Goal: Transaction & Acquisition: Purchase product/service

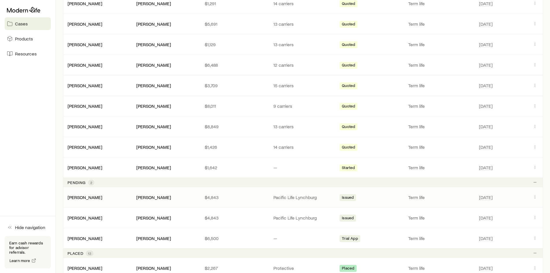
scroll to position [231, 0]
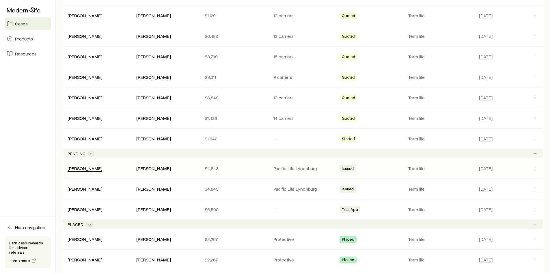
click at [86, 171] on div "[PERSON_NAME]" at bounding box center [85, 168] width 35 height 6
click at [85, 168] on link "[PERSON_NAME]" at bounding box center [85, 167] width 35 height 5
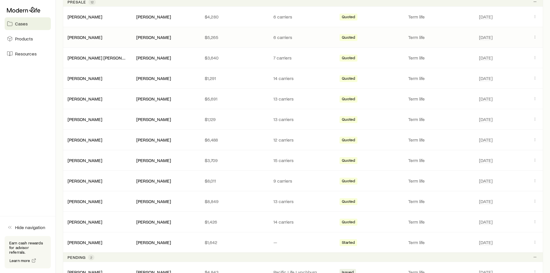
scroll to position [144, 0]
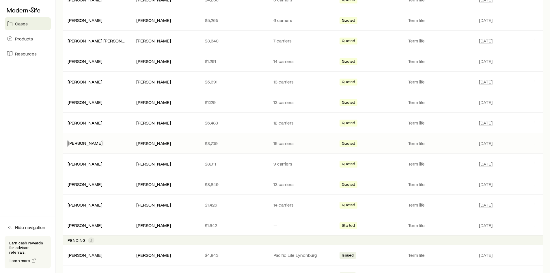
click at [85, 143] on link "[PERSON_NAME]" at bounding box center [85, 142] width 35 height 5
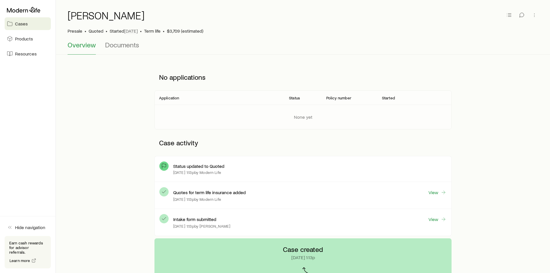
scroll to position [29, 0]
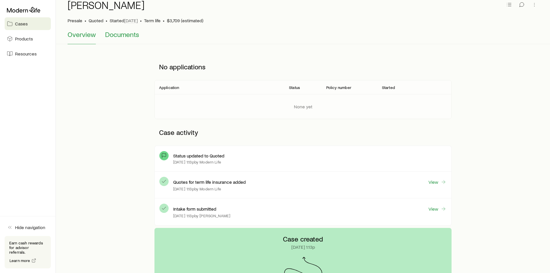
click at [124, 36] on span "Documents" at bounding box center [122, 34] width 34 height 8
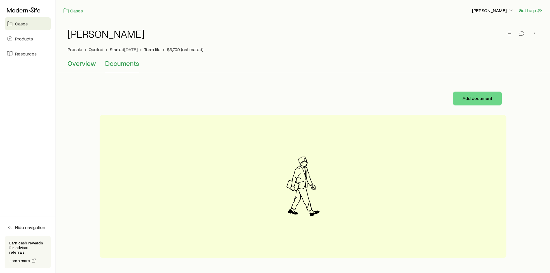
click at [77, 68] on button "Overview" at bounding box center [82, 66] width 28 height 14
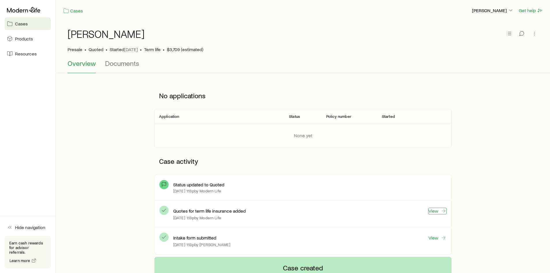
click at [434, 211] on link "View" at bounding box center [437, 211] width 18 height 7
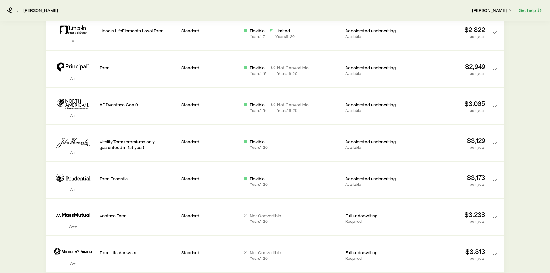
scroll to position [433, 0]
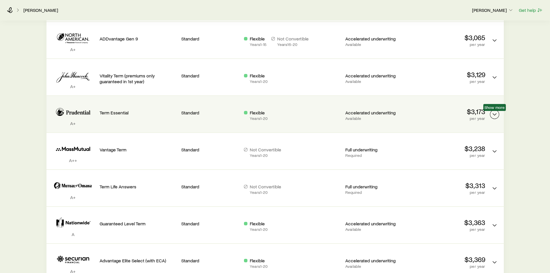
click at [494, 113] on icon "Term quotes" at bounding box center [494, 114] width 7 height 7
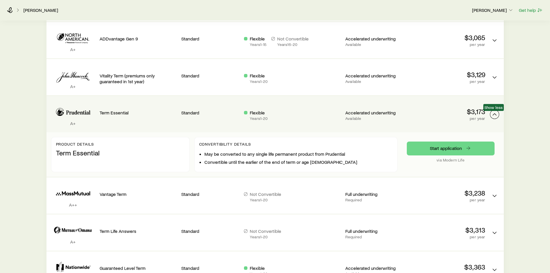
click at [494, 113] on icon "Term quotes" at bounding box center [494, 114] width 7 height 7
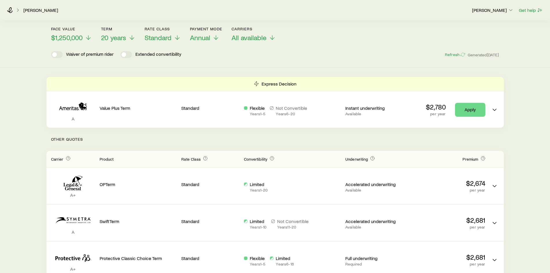
scroll to position [0, 0]
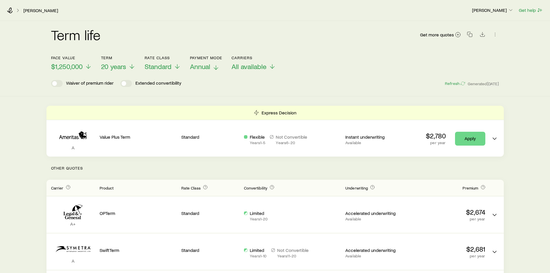
click at [204, 67] on span "Annual" at bounding box center [200, 66] width 20 height 8
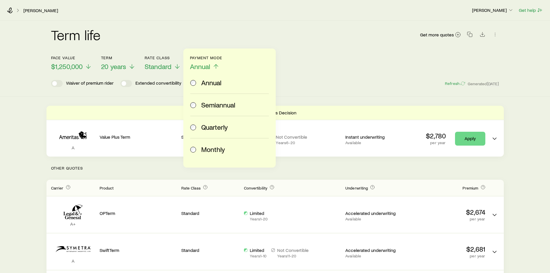
click at [205, 149] on span "Monthly" at bounding box center [213, 149] width 24 height 8
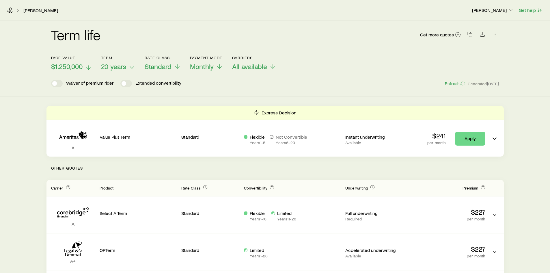
click at [87, 66] on icon at bounding box center [88, 67] width 7 height 7
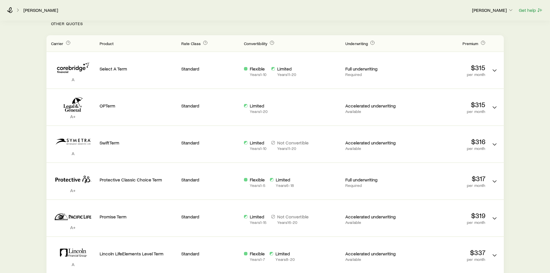
scroll to position [173, 0]
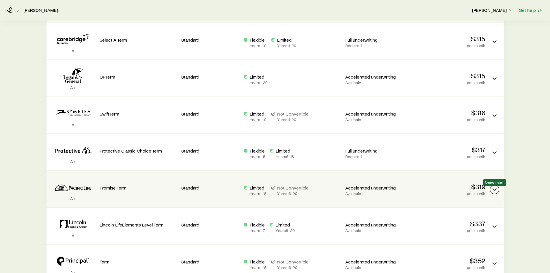
click at [494, 190] on icon "Term quotes" at bounding box center [494, 189] width 7 height 7
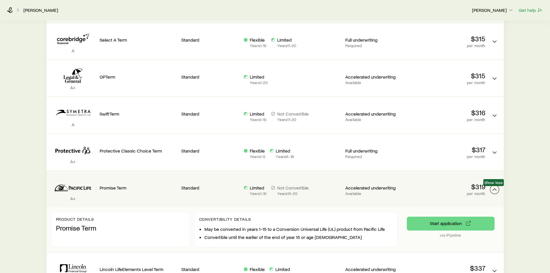
click at [494, 190] on icon "Term quotes" at bounding box center [494, 189] width 7 height 7
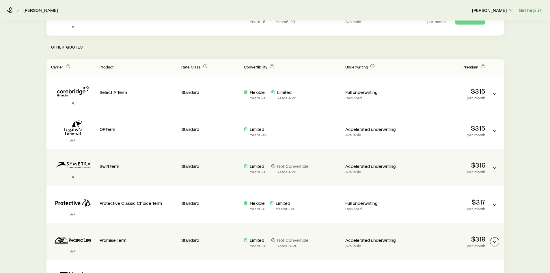
scroll to position [29, 0]
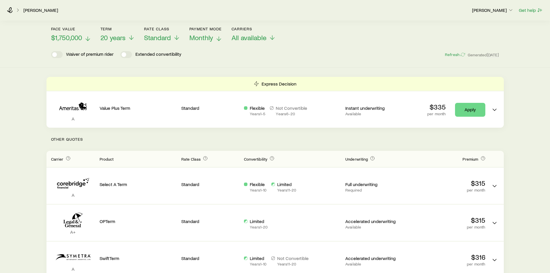
click at [216, 36] on icon at bounding box center [218, 38] width 7 height 7
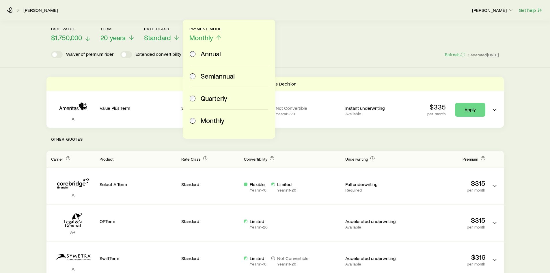
click at [209, 53] on span "Annual" at bounding box center [211, 54] width 20 height 8
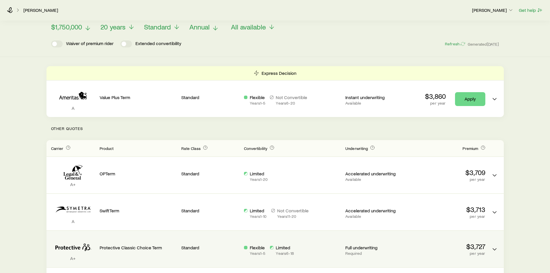
scroll to position [0, 0]
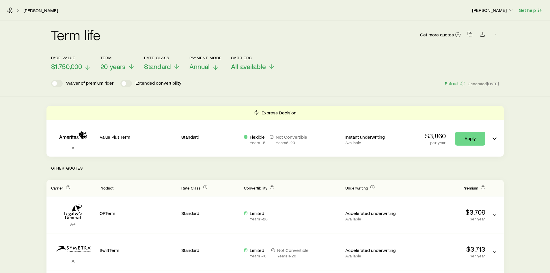
click at [87, 66] on icon at bounding box center [87, 67] width 7 height 7
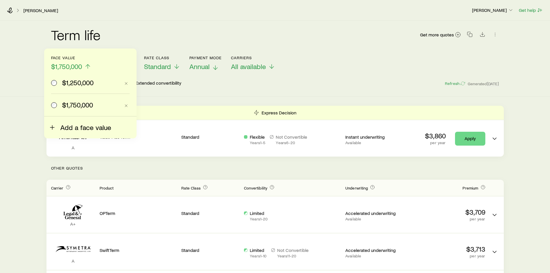
click at [76, 125] on span "Add a face value" at bounding box center [85, 127] width 51 height 8
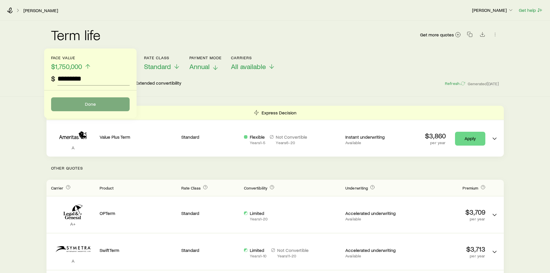
type input "*********"
click at [94, 103] on button "Done" at bounding box center [90, 104] width 79 height 14
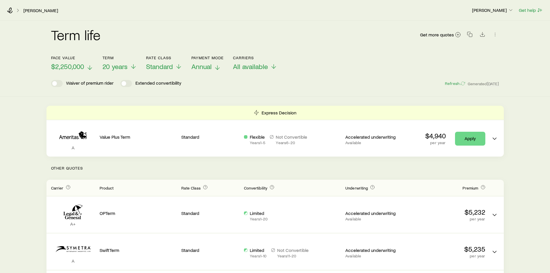
click at [212, 67] on p "Annual" at bounding box center [207, 66] width 33 height 8
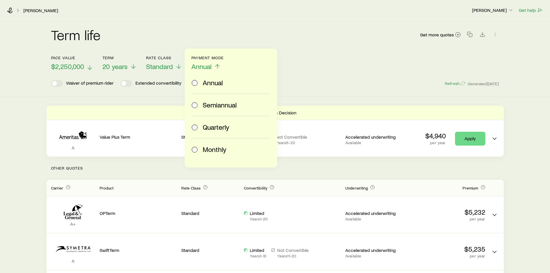
click at [215, 147] on span "Monthly" at bounding box center [215, 149] width 24 height 8
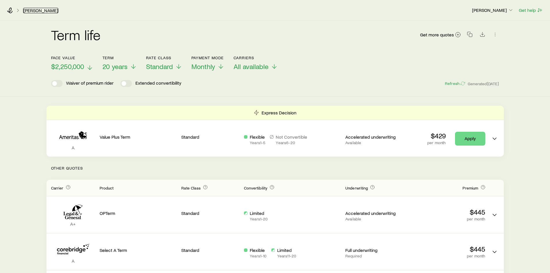
click at [40, 12] on link "[PERSON_NAME]" at bounding box center [40, 10] width 35 height 5
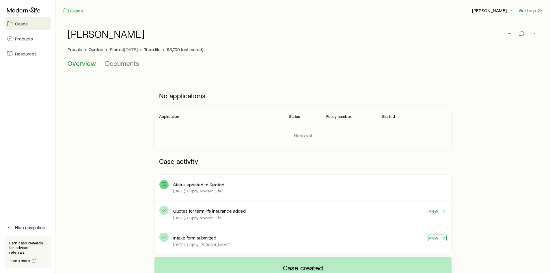
click at [430, 237] on link "View" at bounding box center [437, 237] width 18 height 7
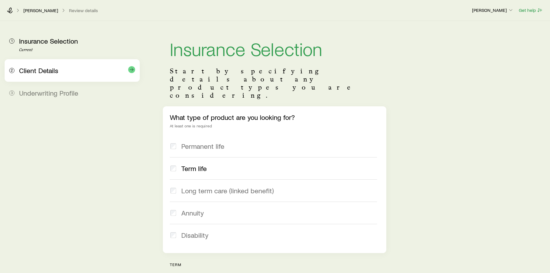
click at [36, 69] on span "Client Details" at bounding box center [38, 70] width 39 height 8
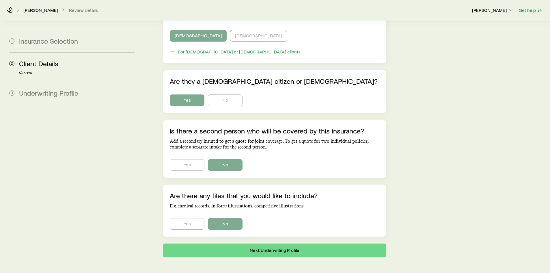
scroll to position [326, 0]
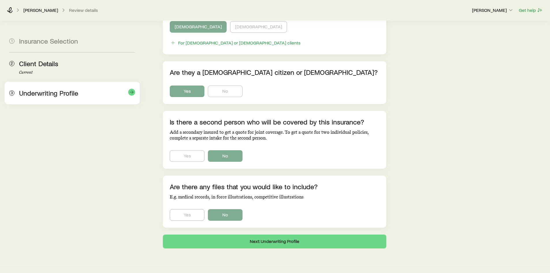
click at [70, 90] on span "Underwriting Profile" at bounding box center [48, 93] width 59 height 8
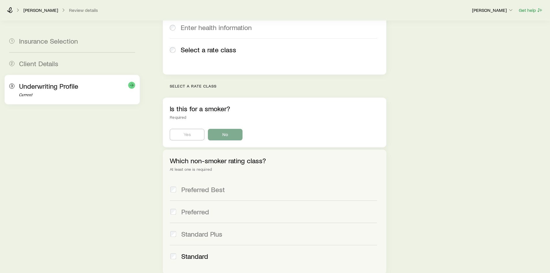
scroll to position [103, 0]
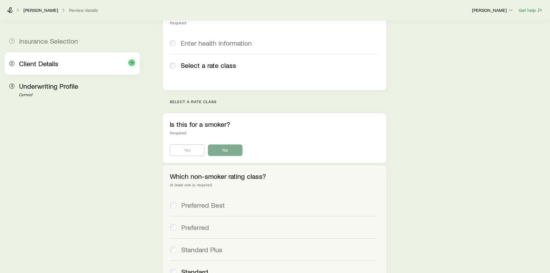
click at [49, 61] on span "Client Details" at bounding box center [38, 63] width 39 height 8
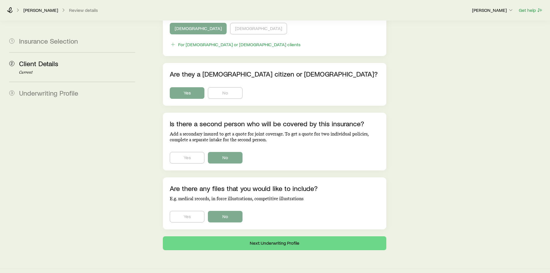
scroll to position [326, 0]
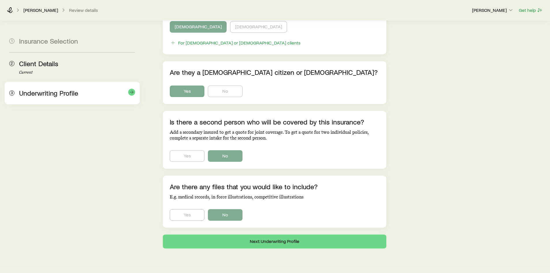
click at [40, 94] on span "Underwriting Profile" at bounding box center [48, 93] width 59 height 8
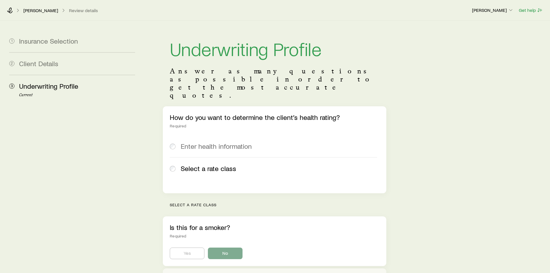
click at [14, 10] on div "[PERSON_NAME] Review details" at bounding box center [237, 11] width 460 height 6
click at [8, 12] on icon at bounding box center [9, 11] width 5 height 6
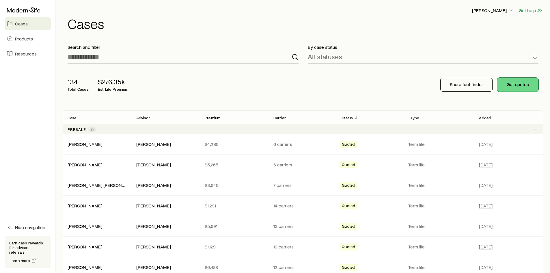
click at [515, 88] on button "Get quotes" at bounding box center [517, 85] width 41 height 14
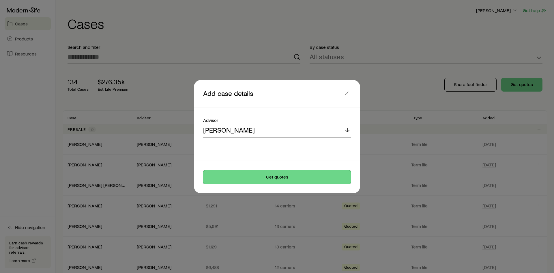
click at [283, 178] on button "Get quotes" at bounding box center [277, 177] width 148 height 14
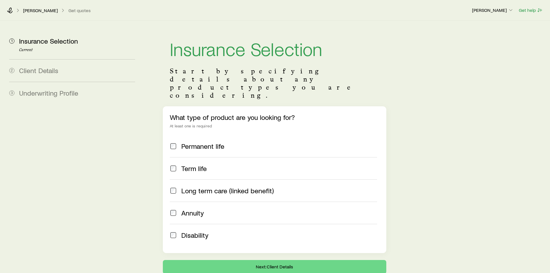
click at [195, 164] on span "Term life" at bounding box center [193, 168] width 25 height 8
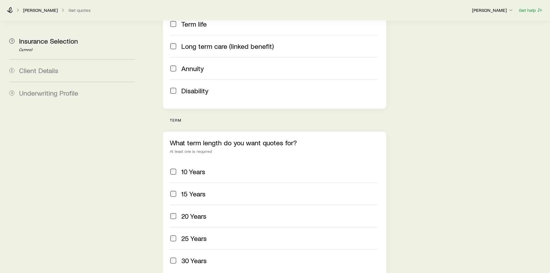
click at [184, 212] on span "20 Years" at bounding box center [193, 216] width 25 height 8
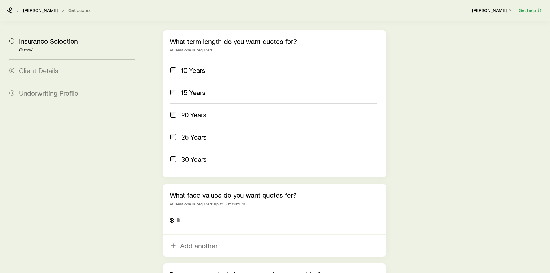
scroll to position [260, 0]
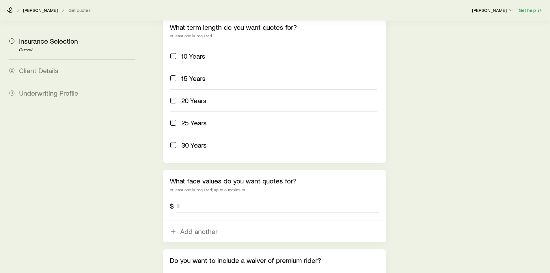
click at [223, 199] on input "tel" at bounding box center [277, 206] width 203 height 14
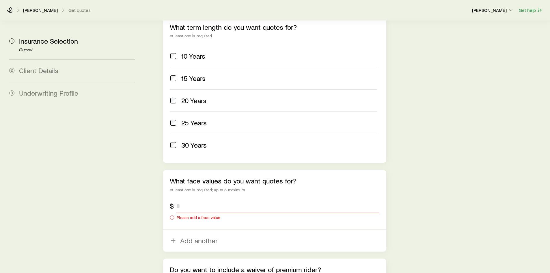
click at [206, 199] on input "tel" at bounding box center [277, 206] width 203 height 14
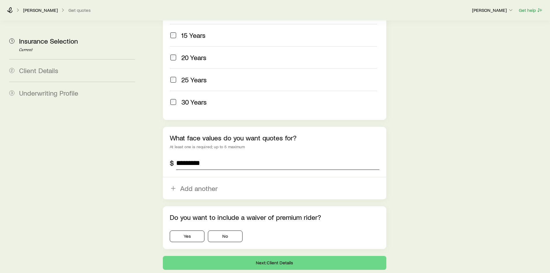
scroll to position [316, 0]
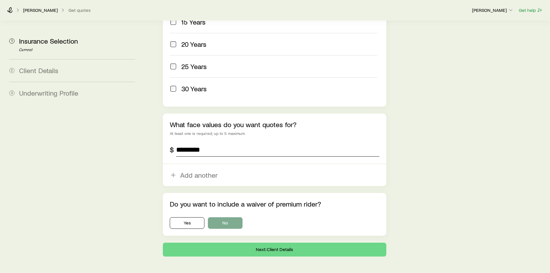
type input "*********"
click at [226, 217] on button "No" at bounding box center [225, 223] width 35 height 12
click at [244, 242] on button "Next: Client Details" at bounding box center [274, 249] width 223 height 14
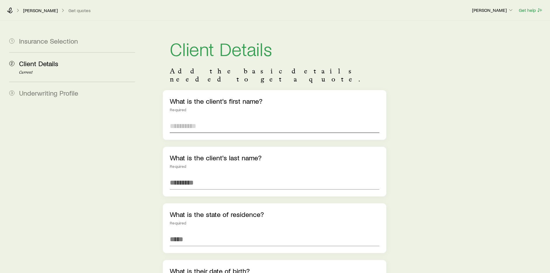
click at [211, 119] on input "text" at bounding box center [274, 126] width 209 height 14
type input "******"
type input "**********"
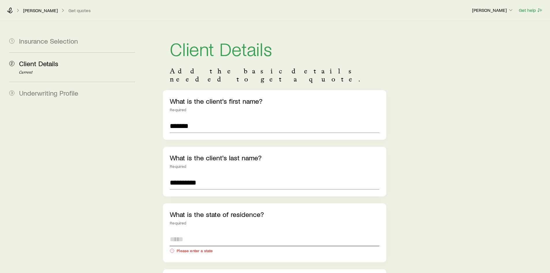
click at [208, 232] on input at bounding box center [274, 239] width 209 height 14
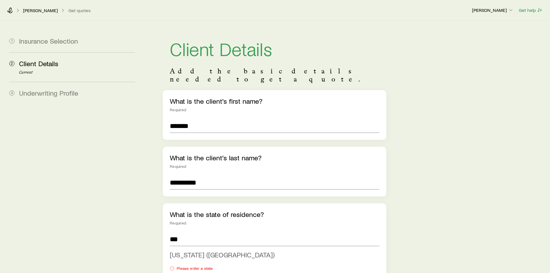
click at [190, 250] on span "[US_STATE] ([GEOGRAPHIC_DATA])" at bounding box center [222, 254] width 105 height 8
type input "**********"
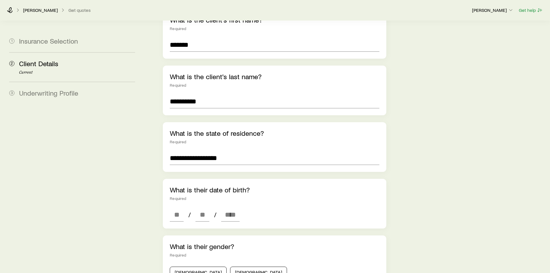
scroll to position [87, 0]
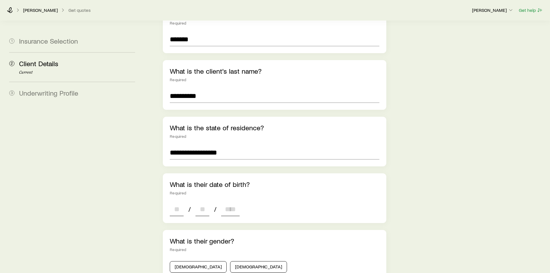
click at [180, 202] on input at bounding box center [177, 209] width 14 height 14
click at [176, 202] on input at bounding box center [177, 209] width 14 height 14
type input "**"
type input "****"
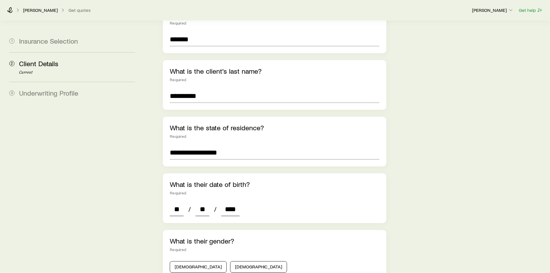
type input "*"
type input "****"
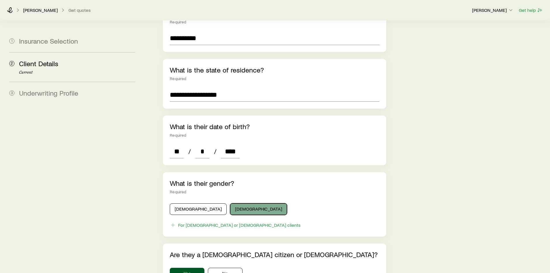
click at [230, 203] on button "[DEMOGRAPHIC_DATA]" at bounding box center [258, 209] width 57 height 12
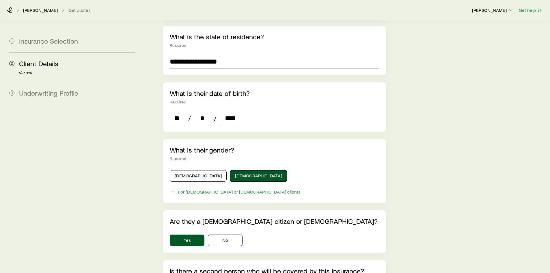
scroll to position [202, 0]
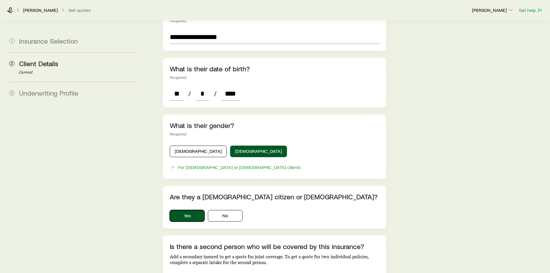
click at [182, 210] on button "Yes" at bounding box center [187, 216] width 35 height 12
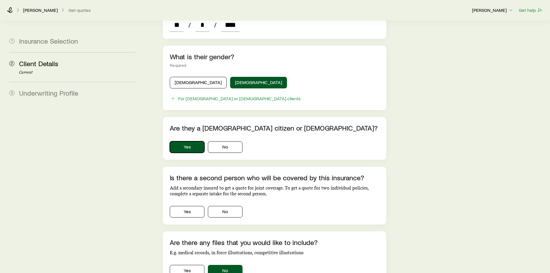
scroll to position [289, 0]
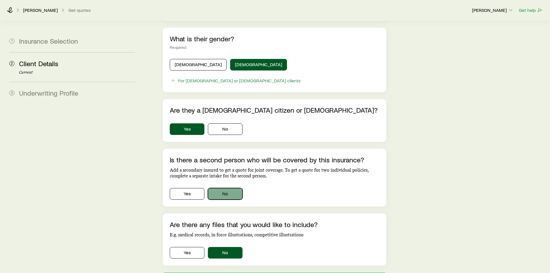
click at [223, 188] on button "No" at bounding box center [225, 194] width 35 height 12
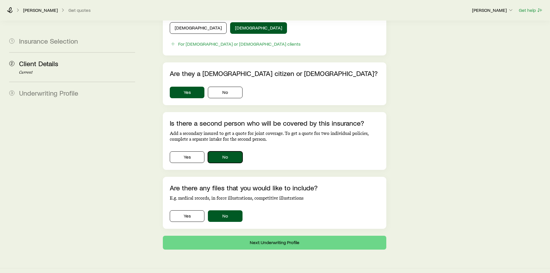
scroll to position [326, 0]
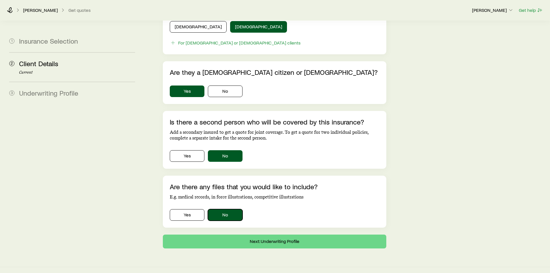
click at [235, 209] on button "No" at bounding box center [225, 215] width 35 height 12
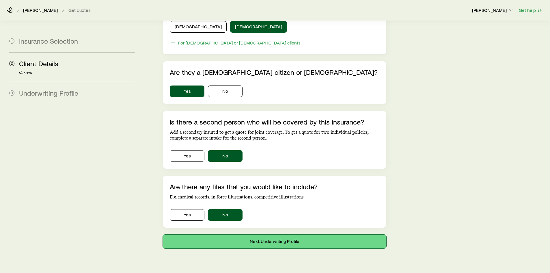
click at [258, 236] on button "Next: Underwriting Profile" at bounding box center [274, 241] width 223 height 14
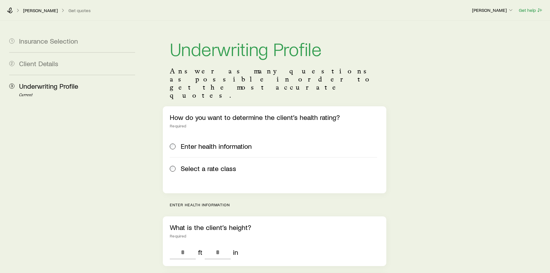
click at [212, 164] on span "Select a rate class" at bounding box center [208, 168] width 55 height 8
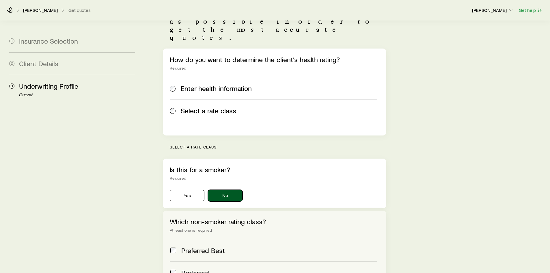
click at [219, 190] on button "No" at bounding box center [225, 196] width 35 height 12
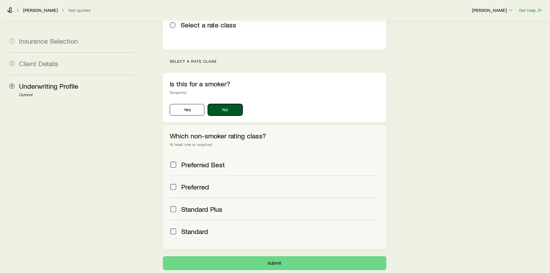
scroll to position [144, 0]
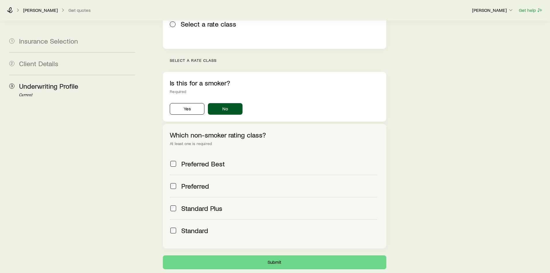
click at [193, 182] on span "Preferred" at bounding box center [195, 186] width 28 height 8
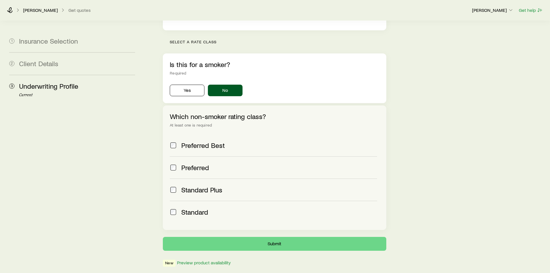
scroll to position [173, 0]
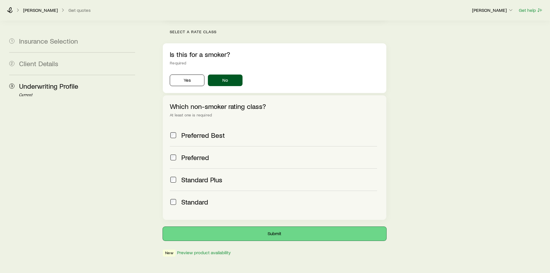
click at [271, 227] on button "Submit" at bounding box center [274, 234] width 223 height 14
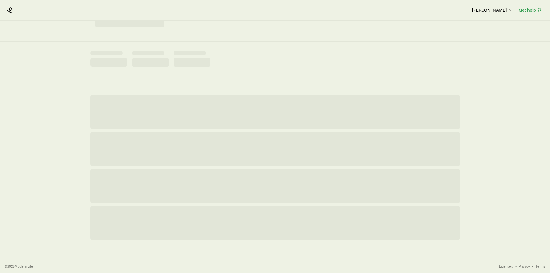
scroll to position [0, 0]
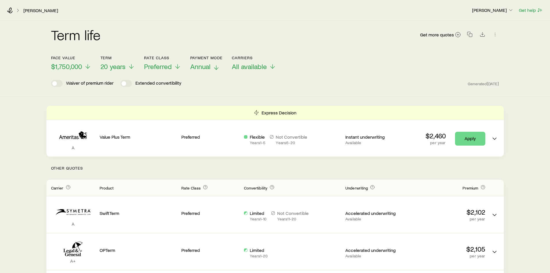
click at [208, 66] on span "Annual" at bounding box center [200, 66] width 20 height 8
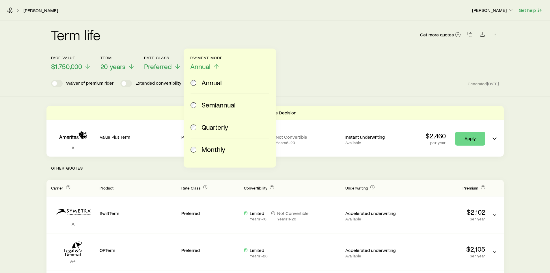
click at [216, 147] on span "Monthly" at bounding box center [213, 149] width 24 height 8
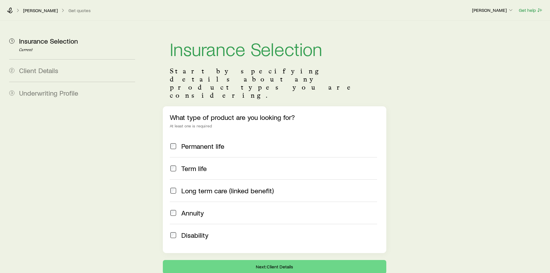
click at [30, 10] on p "[PERSON_NAME]" at bounding box center [40, 11] width 35 height 6
click at [9, 13] on icon at bounding box center [10, 11] width 6 height 6
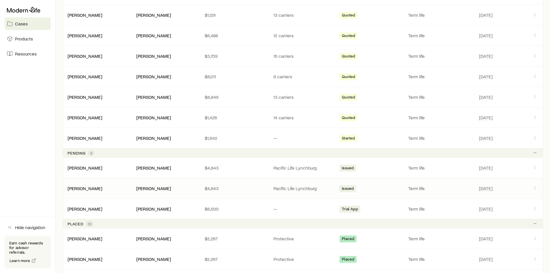
scroll to position [260, 0]
